Goal: Information Seeking & Learning: Understand process/instructions

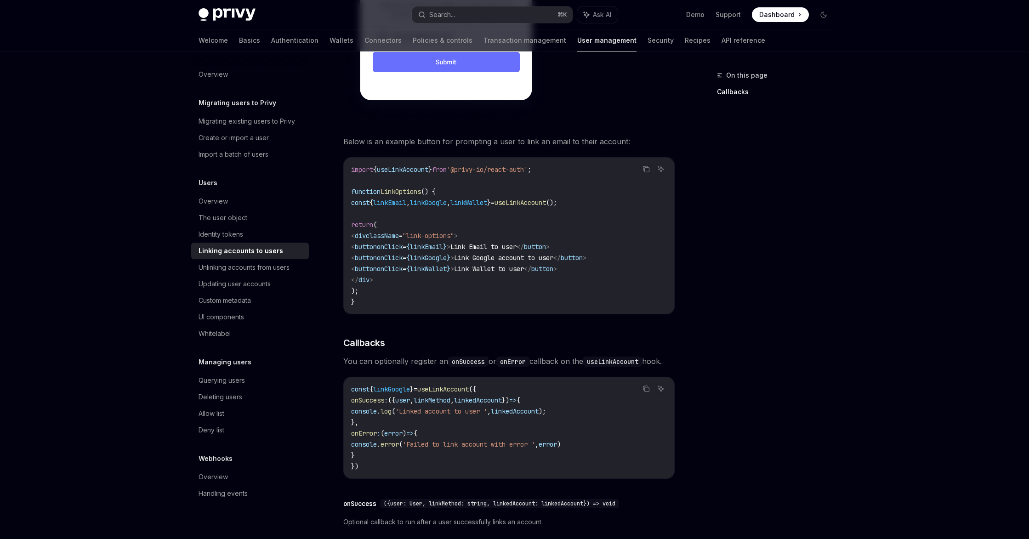
scroll to position [711, 0]
click at [412, 167] on span "useLinkAccount" at bounding box center [402, 171] width 51 height 8
copy span "useLinkAccount"
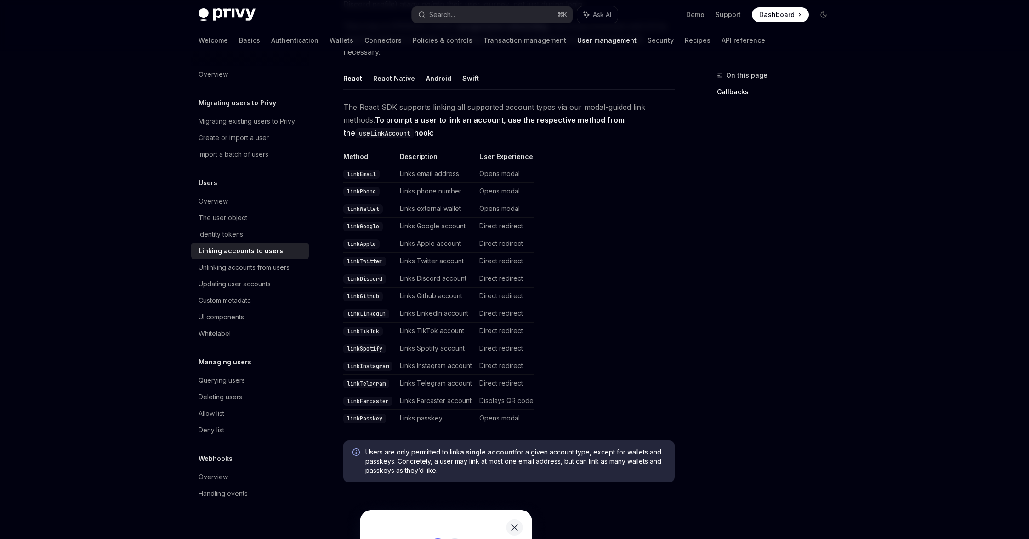
scroll to position [119, 0]
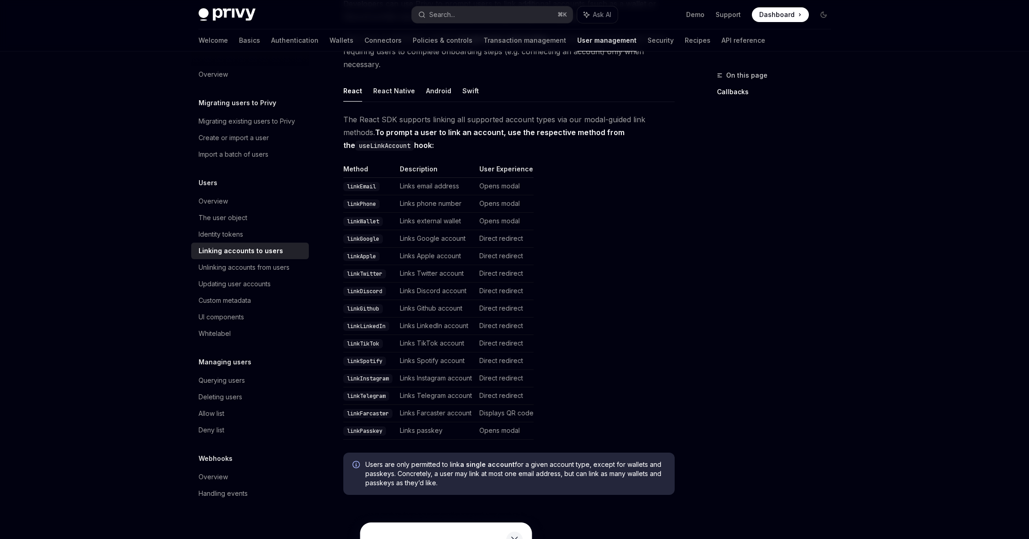
click at [364, 217] on code "linkWallet" at bounding box center [363, 221] width 40 height 9
copy code "linkWallet"
click at [831, 14] on div "Privy Docs home page Search... ⌘ K Ask AI Demo Support Dashboard Dashboard Sear…" at bounding box center [514, 14] width 676 height 29
click at [821, 16] on icon "Toggle dark mode" at bounding box center [823, 14] width 7 height 7
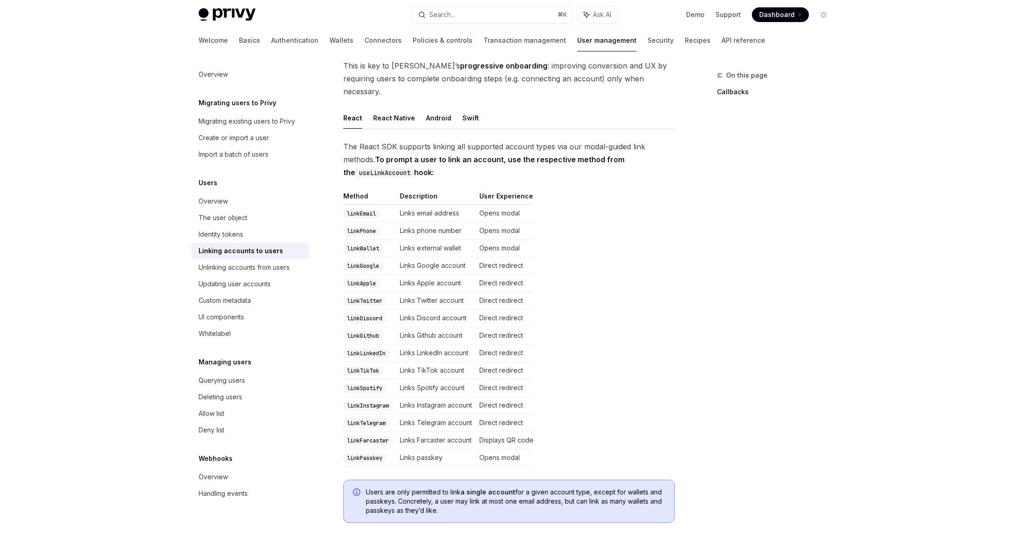
scroll to position [92, 0]
drag, startPoint x: 347, startPoint y: 233, endPoint x: 380, endPoint y: 236, distance: 33.7
click at [380, 243] on code "linkWallet" at bounding box center [363, 247] width 40 height 9
click at [620, 230] on table "Method Description User Experience linkEmail Links email address Opens modal li…" at bounding box center [508, 328] width 331 height 275
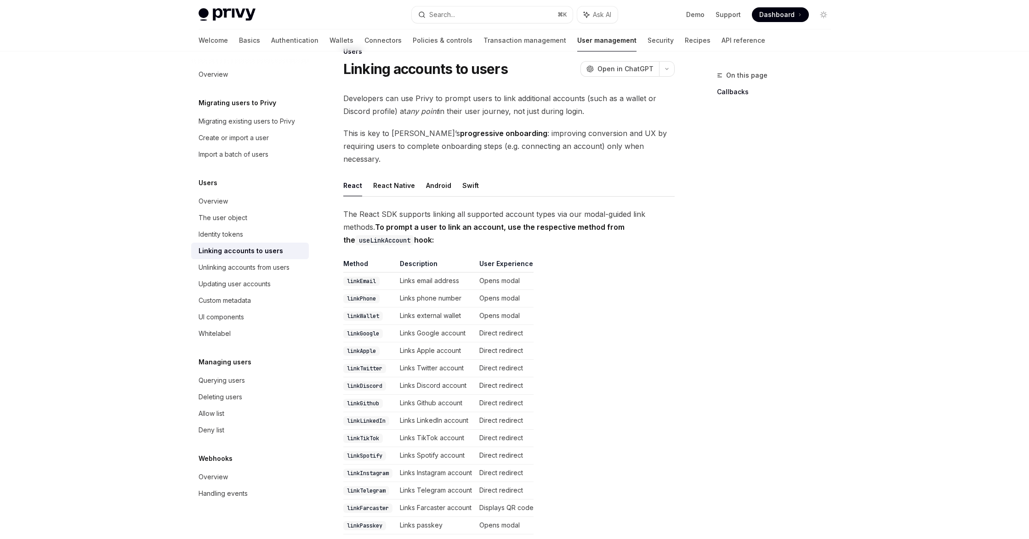
scroll to position [23, 0]
click at [734, 147] on div "On this page Callbacks" at bounding box center [768, 304] width 140 height 469
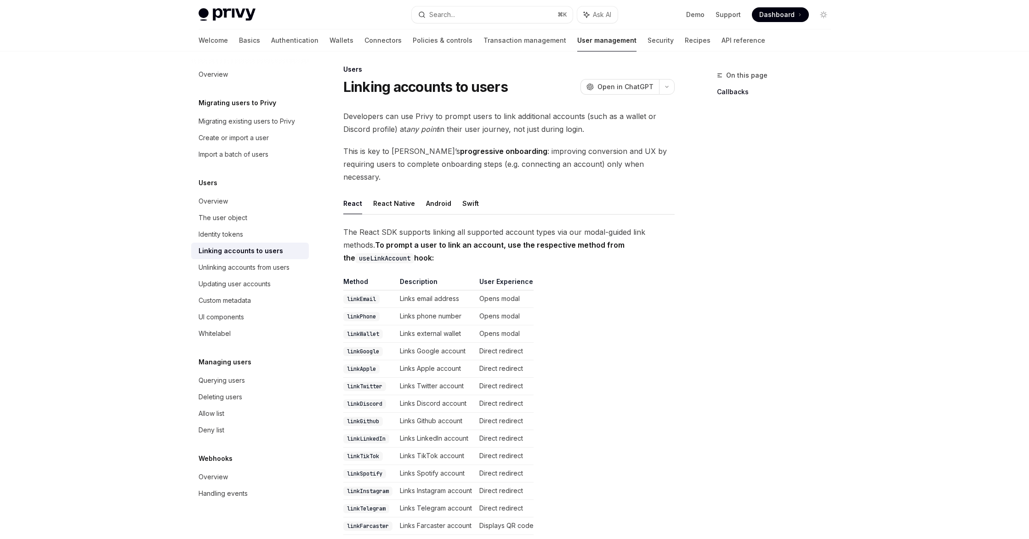
scroll to position [0, 0]
